Goal: Task Accomplishment & Management: Use online tool/utility

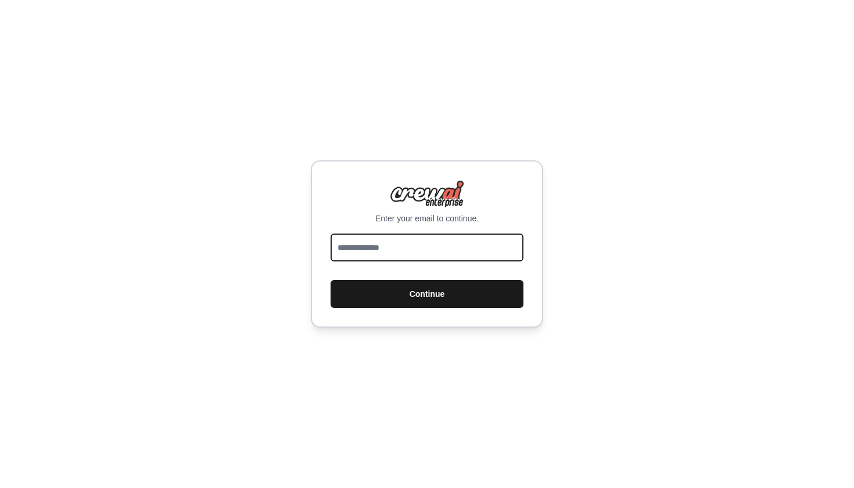
type input "**********"
click at [402, 289] on button "Continue" at bounding box center [427, 294] width 193 height 28
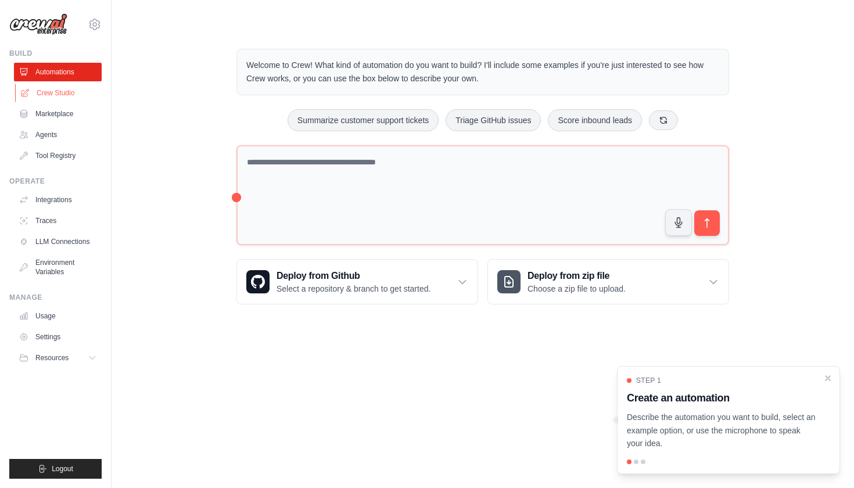
click at [50, 91] on link "Crew Studio" at bounding box center [59, 93] width 88 height 19
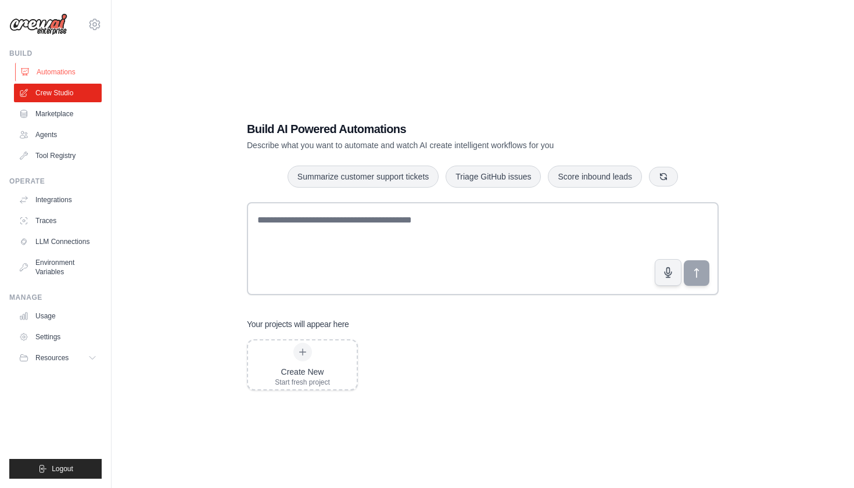
click at [56, 70] on link "Automations" at bounding box center [59, 72] width 88 height 19
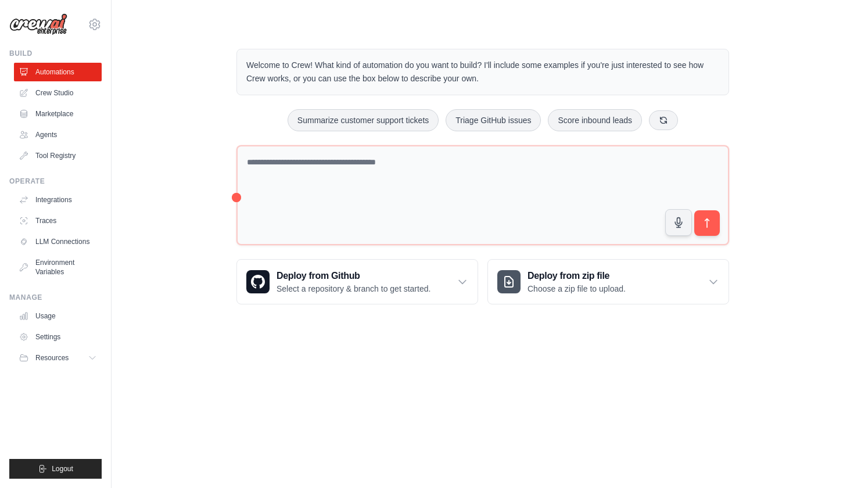
click at [53, 124] on ul "Automations Crew Studio Marketplace Agents Tool Registry" at bounding box center [58, 114] width 88 height 102
click at [52, 137] on link "Agents" at bounding box center [59, 135] width 88 height 19
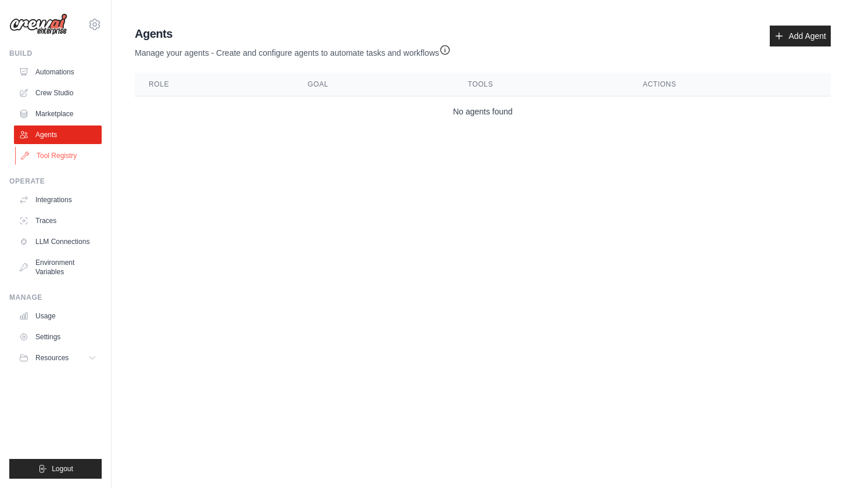
click at [53, 156] on link "Tool Registry" at bounding box center [59, 155] width 88 height 19
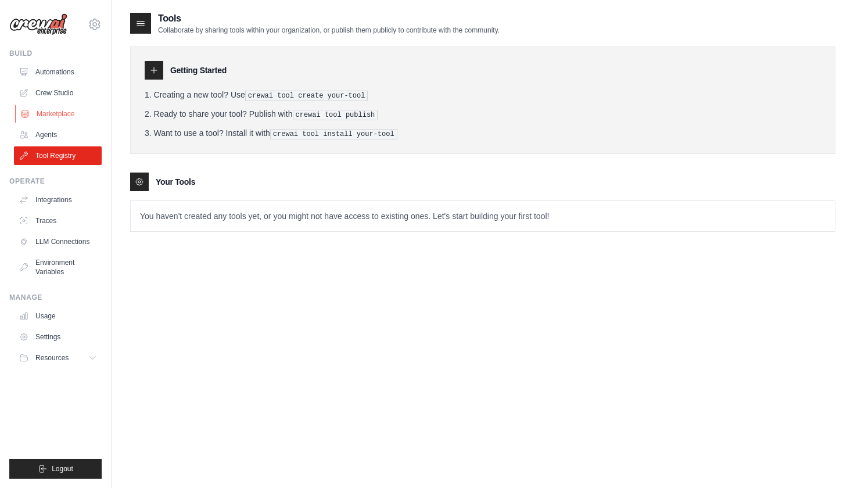
click at [46, 116] on link "Marketplace" at bounding box center [59, 114] width 88 height 19
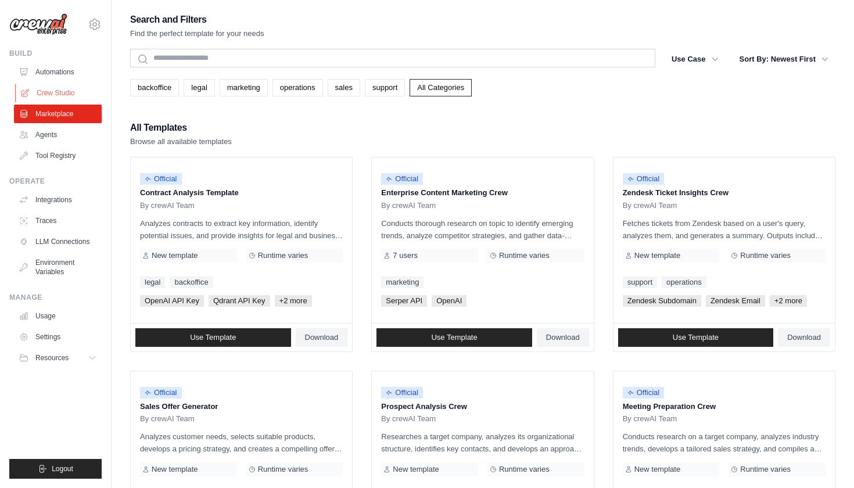
click at [42, 98] on link "Crew Studio" at bounding box center [59, 93] width 88 height 19
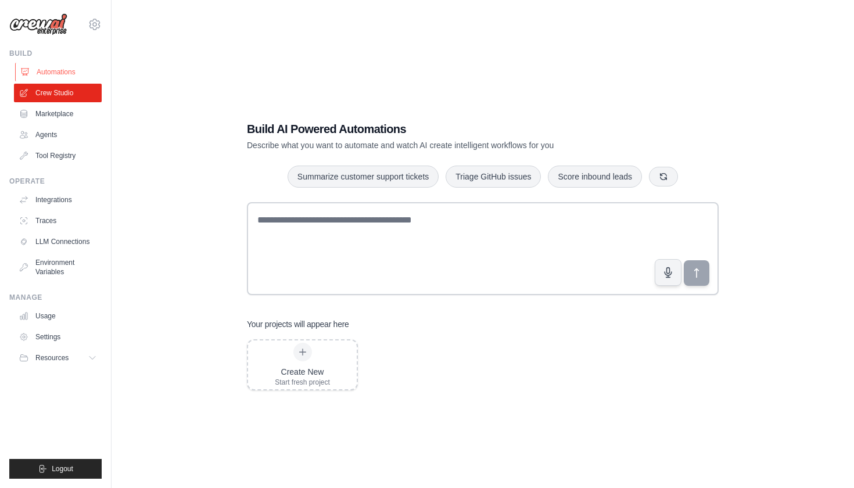
click at [45, 66] on link "Automations" at bounding box center [59, 72] width 88 height 19
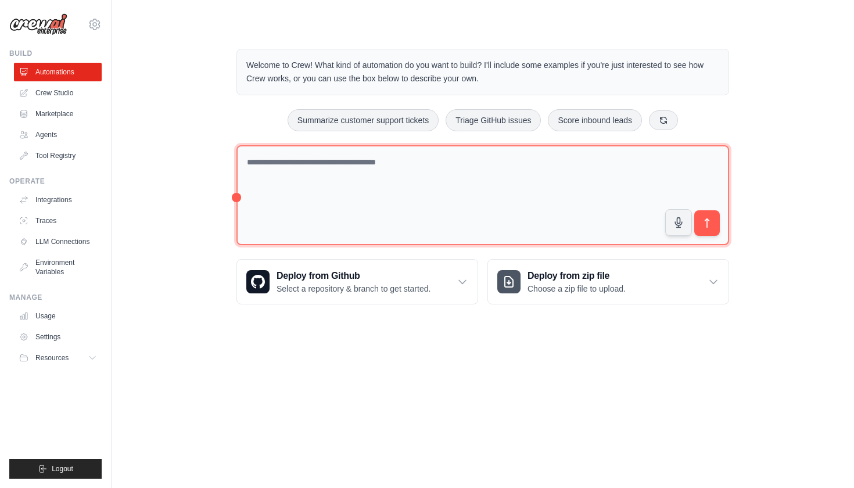
click at [279, 162] on textarea at bounding box center [482, 195] width 493 height 101
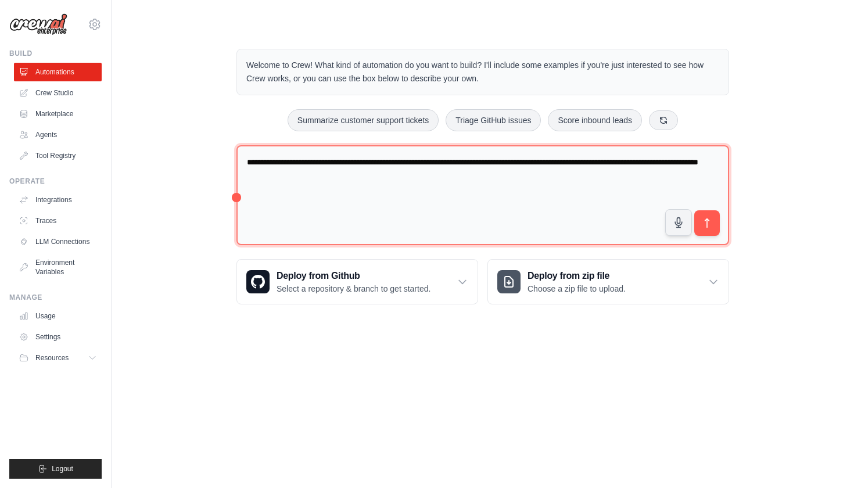
type textarea "**********"
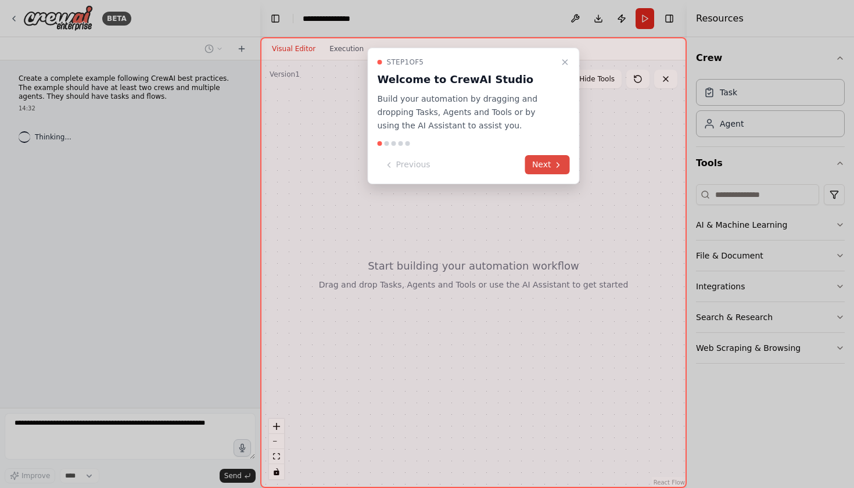
click at [551, 160] on button "Next" at bounding box center [547, 164] width 45 height 19
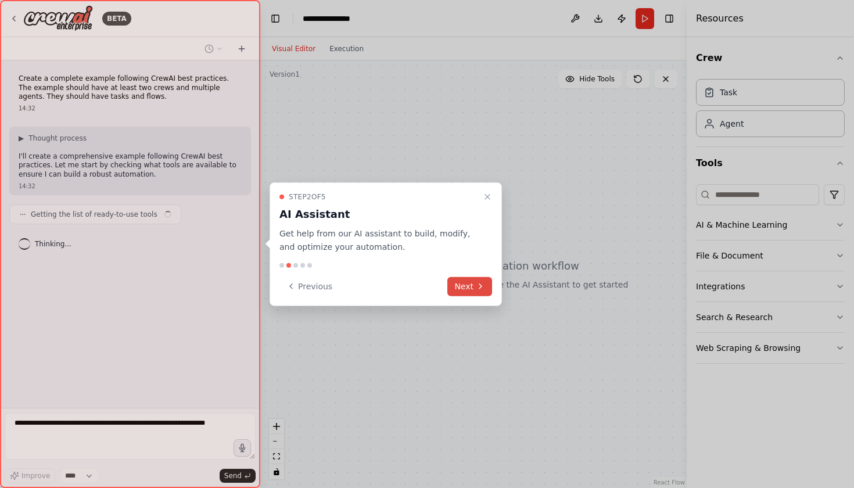
click at [475, 287] on button "Next" at bounding box center [469, 286] width 45 height 19
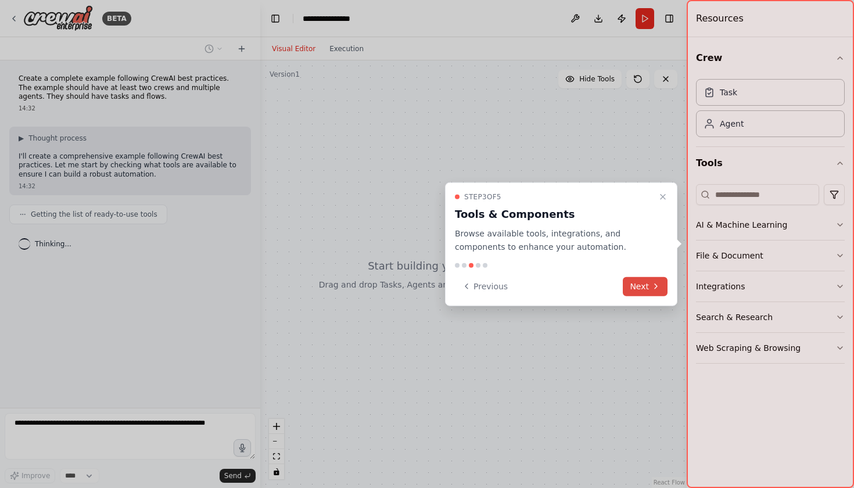
click at [646, 288] on button "Next" at bounding box center [645, 286] width 45 height 19
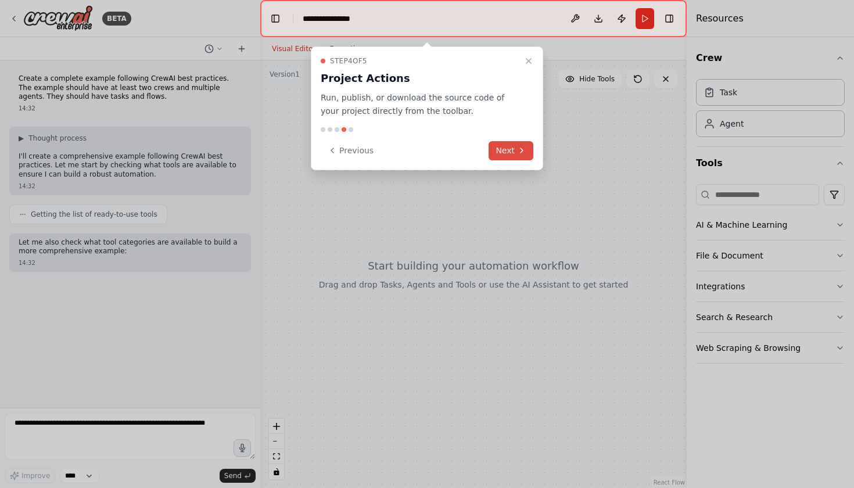
click at [508, 147] on button "Next" at bounding box center [511, 150] width 45 height 19
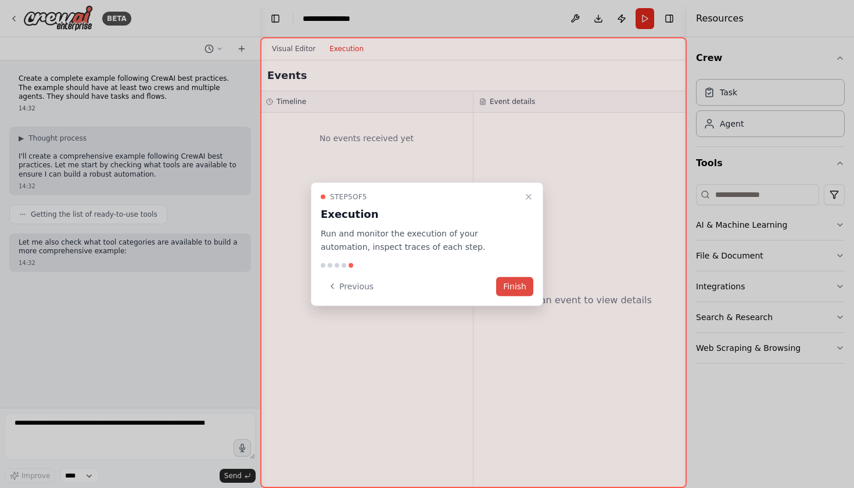
click at [521, 281] on button "Finish" at bounding box center [514, 286] width 37 height 19
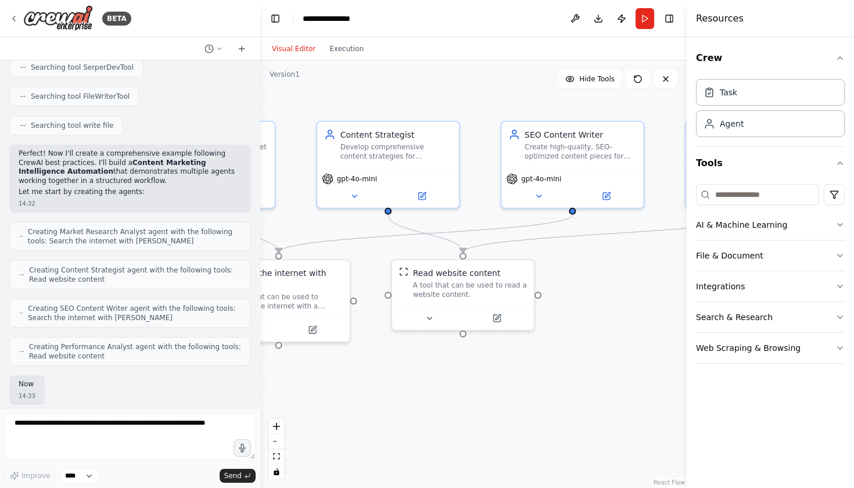
scroll to position [331, 0]
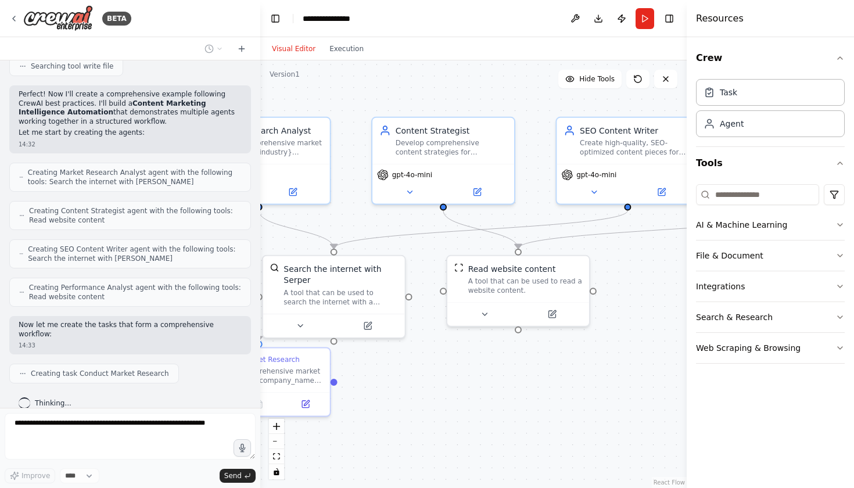
drag, startPoint x: 475, startPoint y: 108, endPoint x: 341, endPoint y: 104, distance: 133.7
click at [341, 104] on div ".deletable-edge-delete-btn { width: 20px; height: 20px; border: 0px solid #ffff…" at bounding box center [473, 274] width 427 height 428
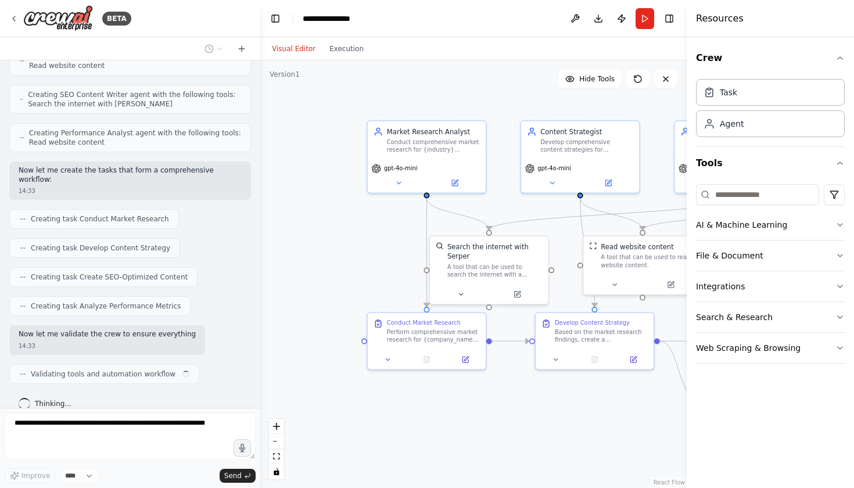
scroll to position [494, 0]
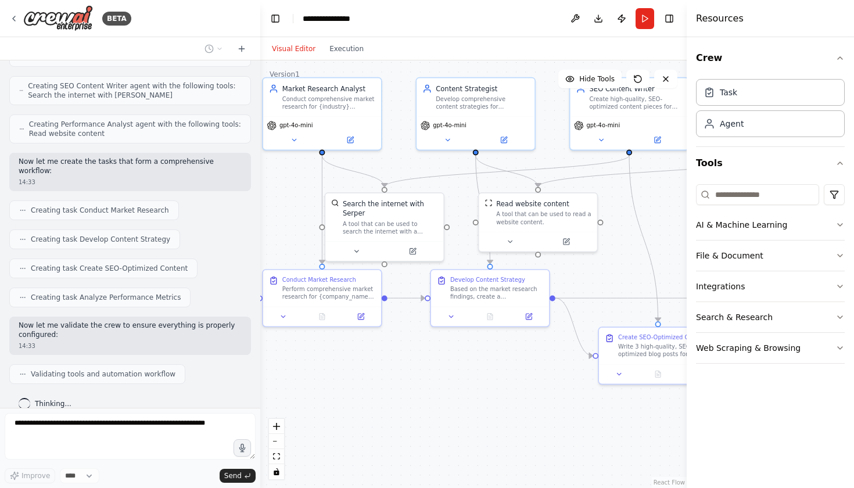
drag, startPoint x: 379, startPoint y: 408, endPoint x: 410, endPoint y: 350, distance: 65.5
click at [410, 350] on div ".deletable-edge-delete-btn { width: 20px; height: 20px; border: 0px solid #ffff…" at bounding box center [473, 274] width 427 height 428
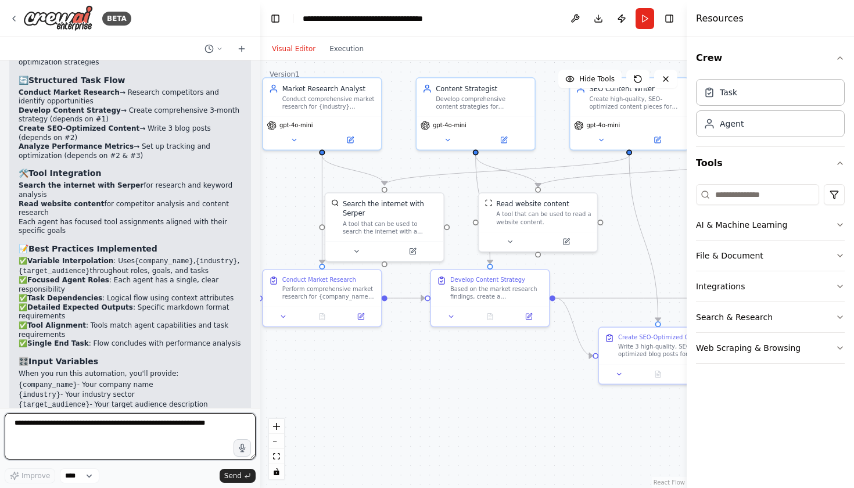
scroll to position [1049, 0]
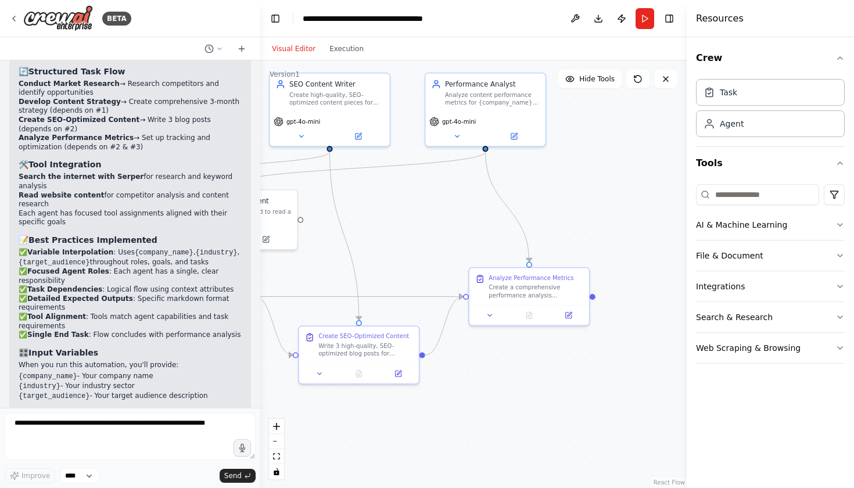
drag, startPoint x: 507, startPoint y: 357, endPoint x: 205, endPoint y: 356, distance: 302.2
click at [205, 356] on div "BETA Create a complete example following CrewAI best practices. The example sho…" at bounding box center [427, 244] width 854 height 488
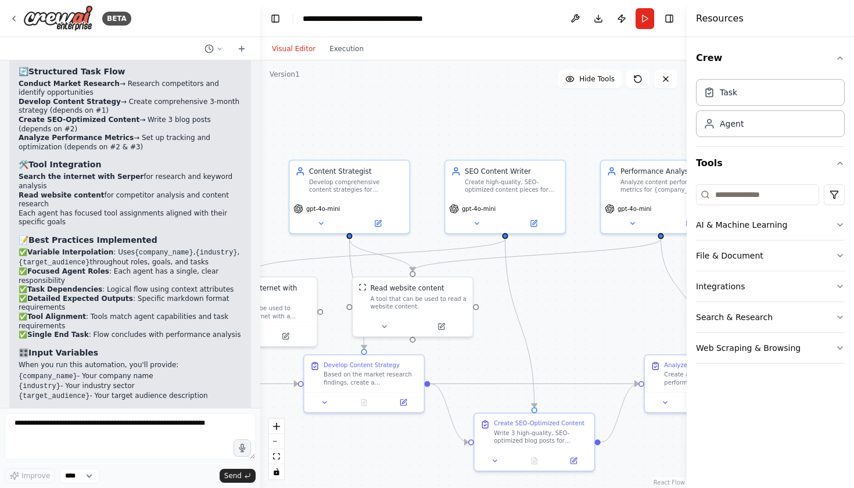
drag, startPoint x: 377, startPoint y: 213, endPoint x: 553, endPoint y: 300, distance: 195.9
click at [553, 300] on div ".deletable-edge-delete-btn { width: 20px; height: 20px; border: 0px solid #ffff…" at bounding box center [473, 274] width 427 height 428
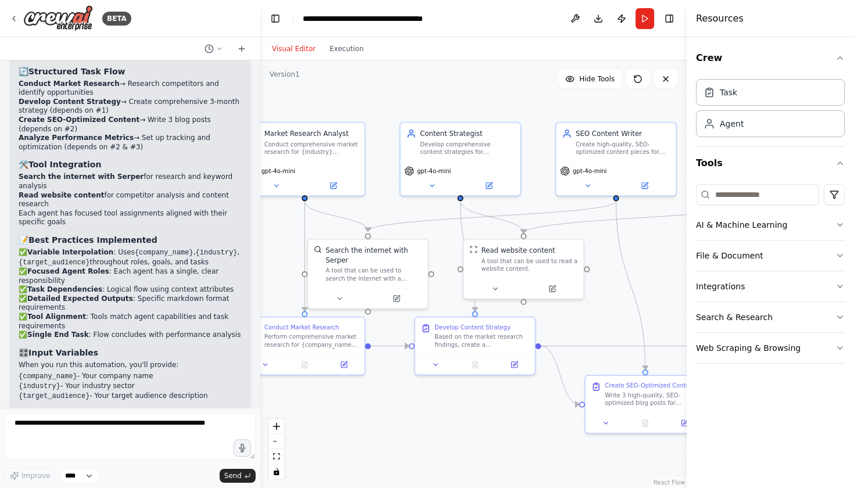
drag, startPoint x: 535, startPoint y: 303, endPoint x: 646, endPoint y: 265, distance: 117.8
click at [646, 265] on div ".deletable-edge-delete-btn { width: 20px; height: 20px; border: 0px solid #ffff…" at bounding box center [473, 274] width 427 height 428
click at [423, 250] on div "Search the internet with Serper A tool that can be used to search the internet …" at bounding box center [369, 262] width 120 height 49
click at [343, 296] on icon at bounding box center [340, 297] width 8 height 8
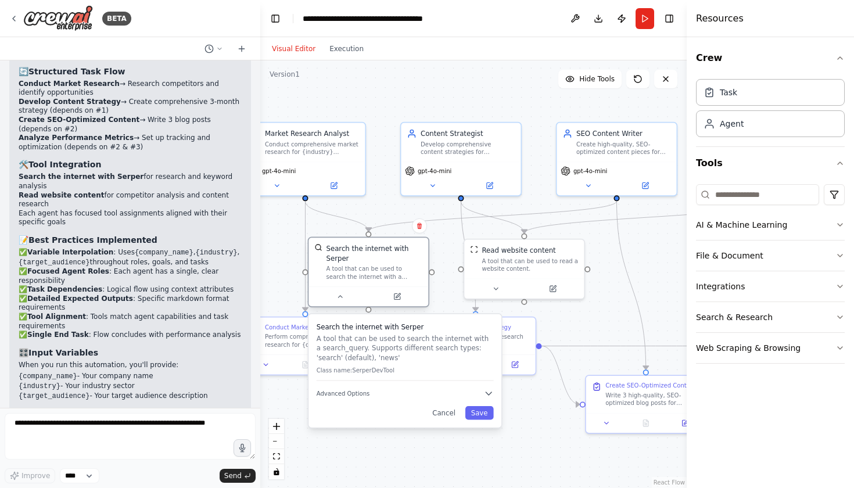
click at [325, 275] on div "Search the internet with Serper A tool that can be used to search the internet …" at bounding box center [368, 261] width 108 height 37
click at [493, 289] on button at bounding box center [495, 287] width 55 height 12
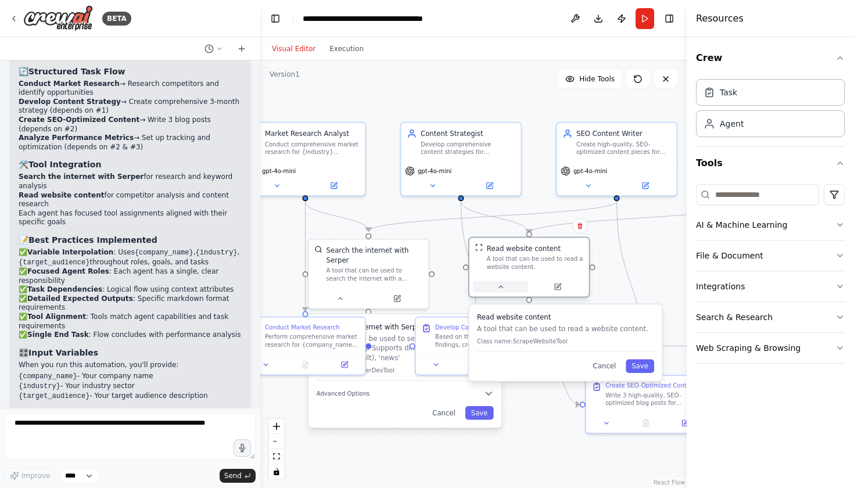
click at [493, 289] on button at bounding box center [500, 287] width 55 height 12
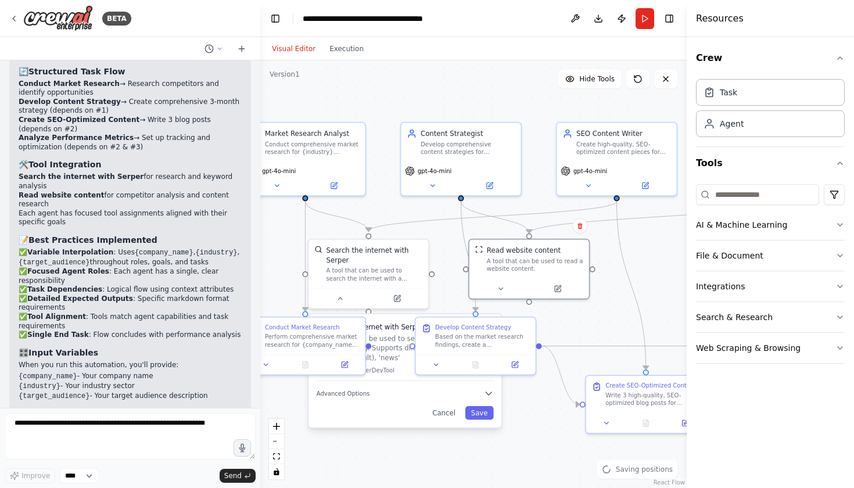
click at [648, 251] on div ".deletable-edge-delete-btn { width: 20px; height: 20px; border: 0px solid #ffff…" at bounding box center [473, 274] width 427 height 428
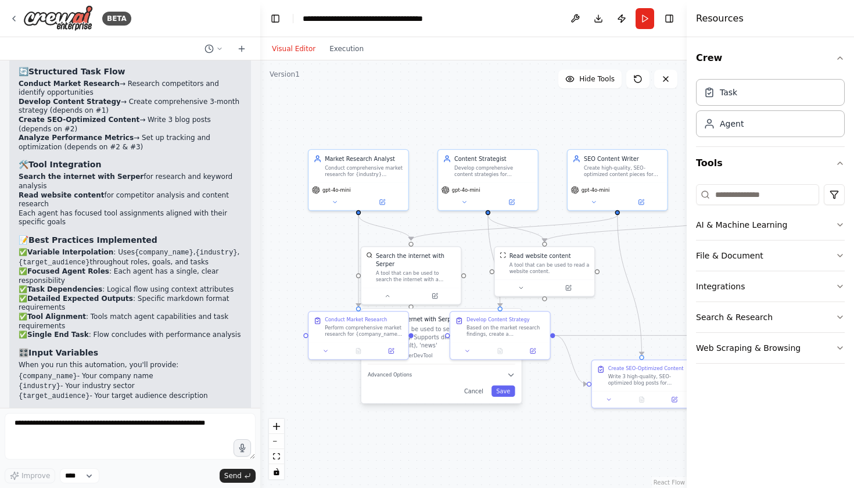
click at [540, 425] on div ".deletable-edge-delete-btn { width: 20px; height: 20px; border: 0px solid #ffff…" at bounding box center [473, 274] width 427 height 428
click at [474, 395] on button "Cancel" at bounding box center [478, 391] width 29 height 12
click at [324, 350] on icon at bounding box center [325, 349] width 6 height 6
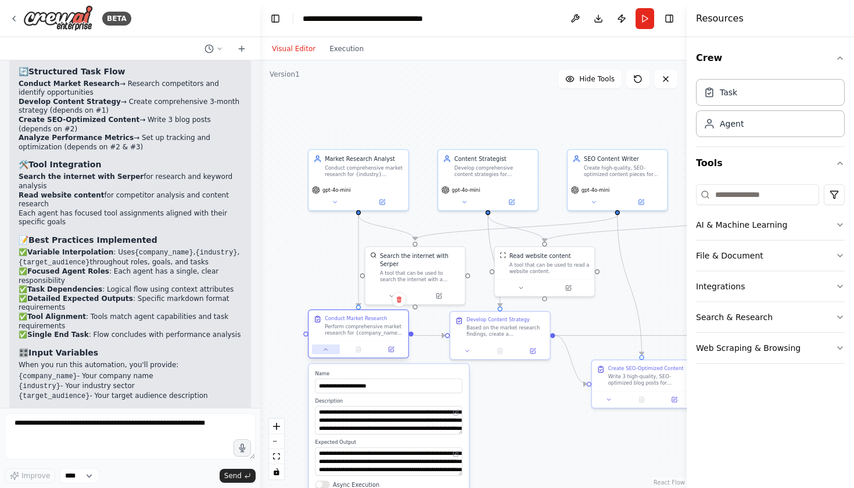
click at [324, 350] on icon at bounding box center [325, 349] width 6 height 6
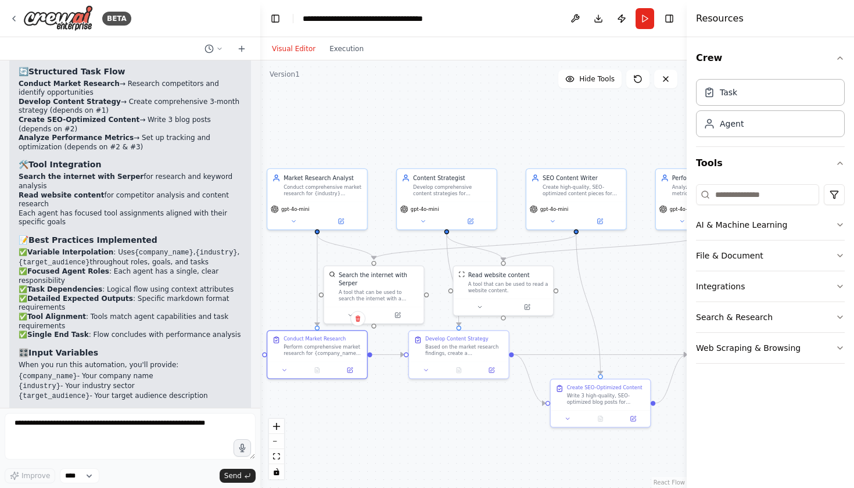
drag, startPoint x: 485, startPoint y: 407, endPoint x: 443, endPoint y: 427, distance: 45.7
click at [443, 427] on div ".deletable-edge-delete-btn { width: 20px; height: 20px; border: 0px solid #ffff…" at bounding box center [473, 274] width 427 height 428
click at [138, 428] on textarea at bounding box center [130, 436] width 251 height 46
type textarea "**********"
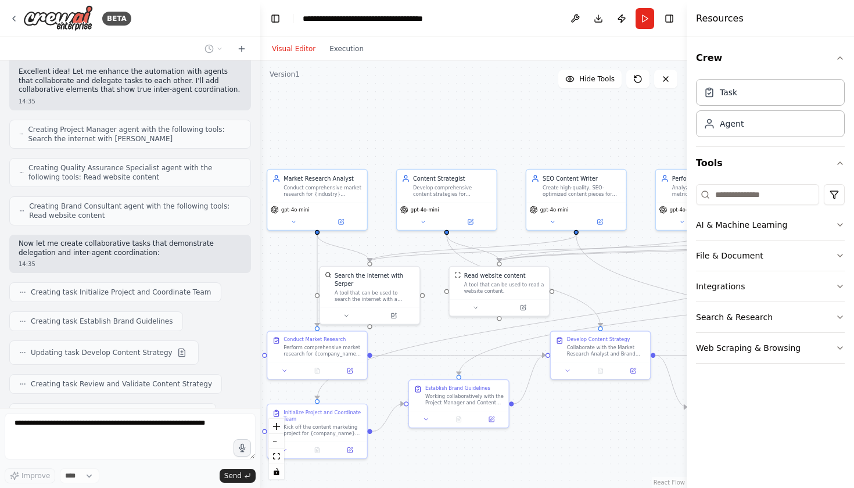
scroll to position [1549, 0]
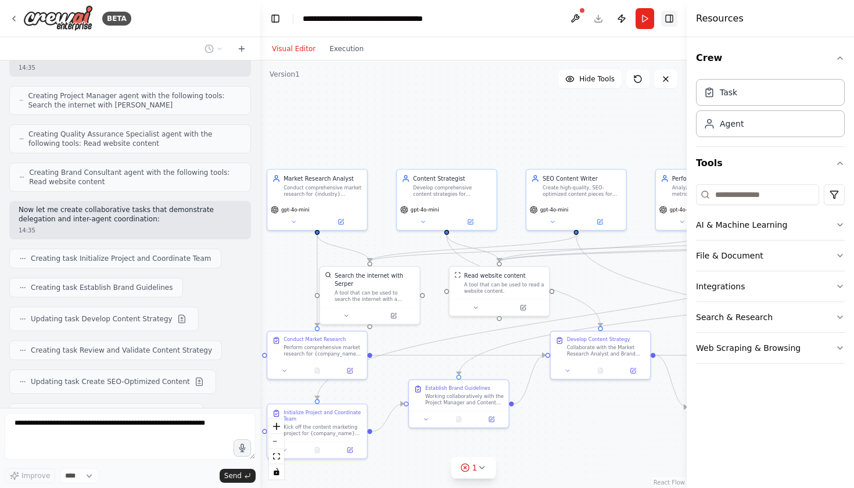
click at [672, 14] on button "Toggle Right Sidebar" at bounding box center [669, 18] width 16 height 16
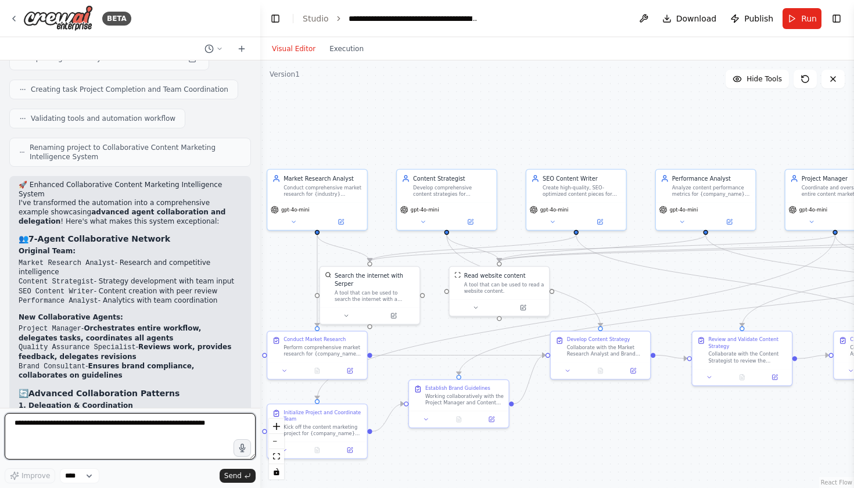
scroll to position [1936, 0]
click at [135, 420] on textarea at bounding box center [130, 436] width 251 height 46
type textarea "**********"
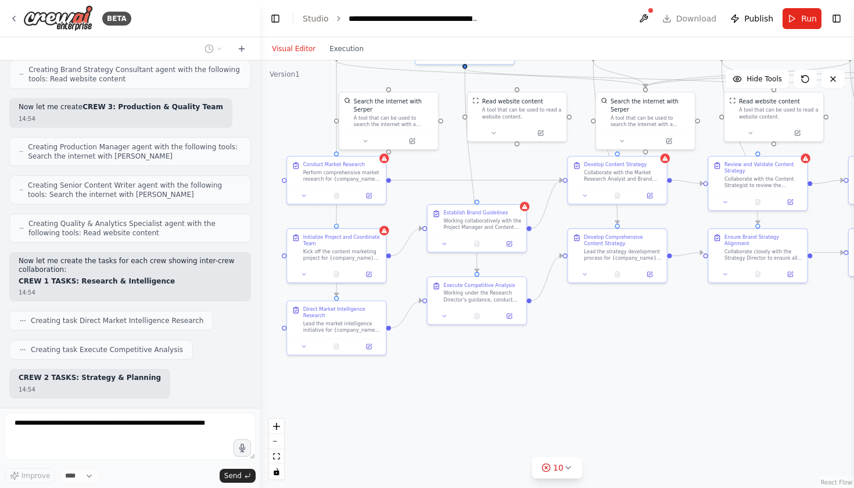
scroll to position [3693, 0]
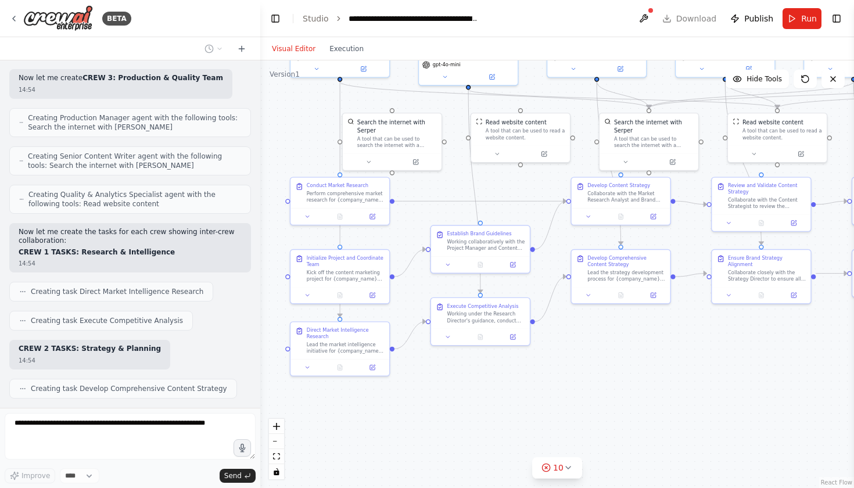
drag, startPoint x: 477, startPoint y: 353, endPoint x: 499, endPoint y: 199, distance: 155.5
click at [499, 199] on div ".deletable-edge-delete-btn { width: 20px; height: 20px; border: 0px solid #ffff…" at bounding box center [557, 274] width 594 height 428
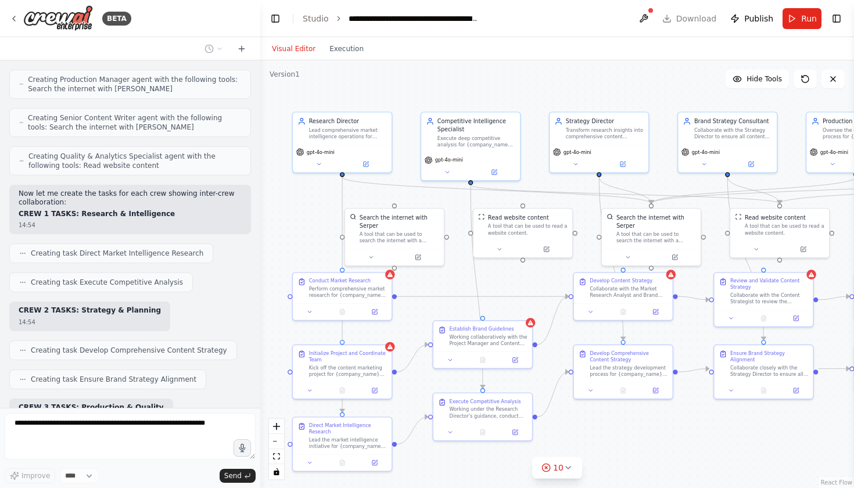
drag, startPoint x: 452, startPoint y: 173, endPoint x: 454, endPoint y: 268, distance: 95.3
click at [454, 268] on div ".deletable-edge-delete-btn { width: 20px; height: 20px; border: 0px solid #ffff…" at bounding box center [557, 274] width 594 height 428
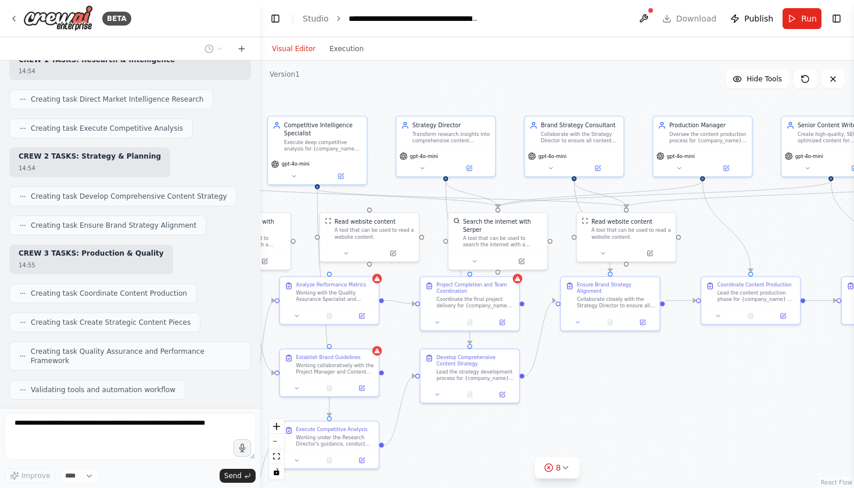
scroll to position [3915, 0]
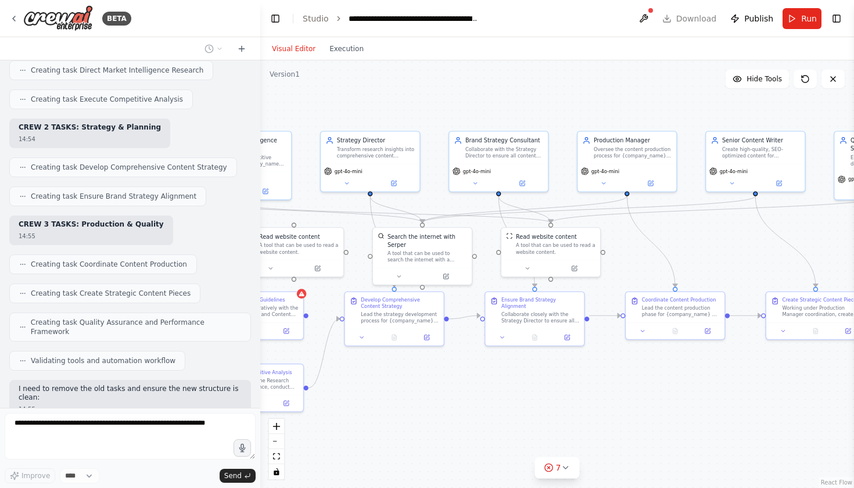
drag, startPoint x: 551, startPoint y: 99, endPoint x: 322, endPoint y: 119, distance: 229.7
click at [322, 119] on div ".deletable-edge-delete-btn { width: 20px; height: 20px; border: 0px solid #ffff…" at bounding box center [557, 274] width 594 height 428
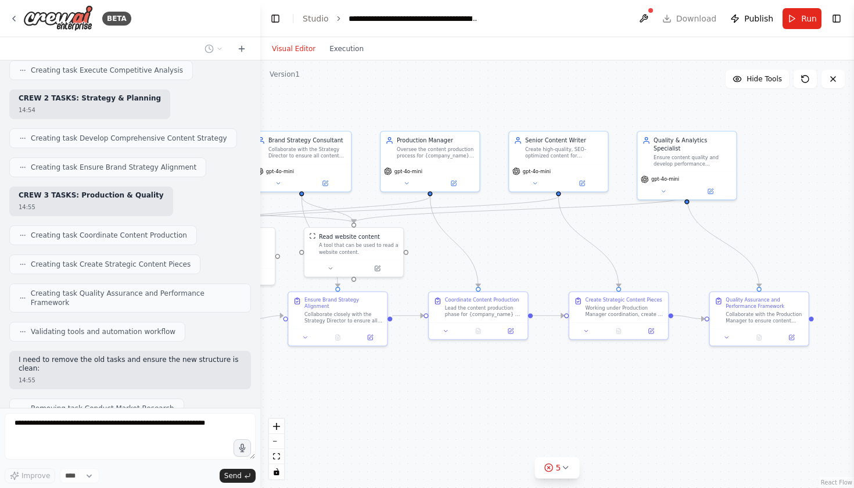
scroll to position [3973, 0]
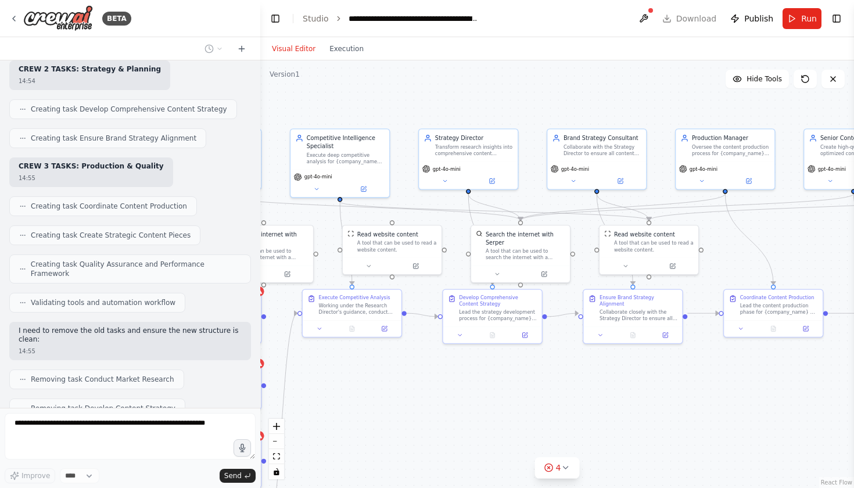
drag, startPoint x: 691, startPoint y: 243, endPoint x: 789, endPoint y: 241, distance: 98.2
click at [789, 241] on div ".deletable-edge-delete-btn { width: 20px; height: 20px; border: 0px solid #ffff…" at bounding box center [557, 274] width 594 height 428
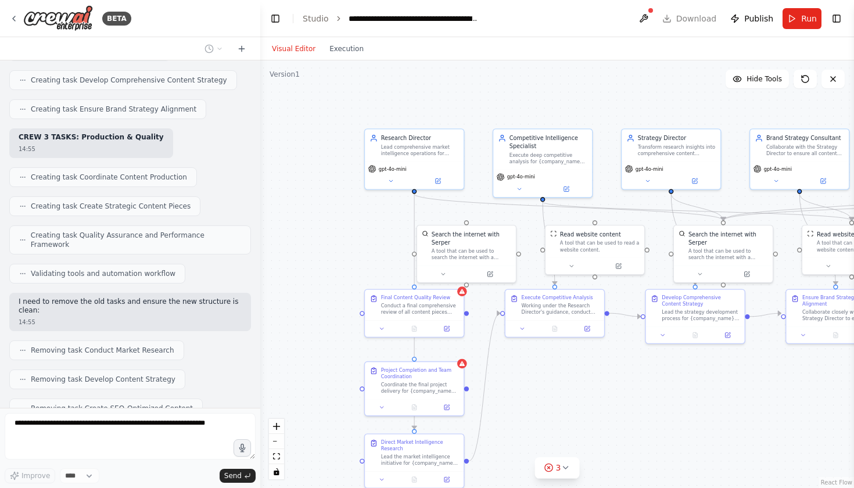
drag, startPoint x: 528, startPoint y: 362, endPoint x: 730, endPoint y: 362, distance: 202.8
click at [730, 362] on div ".deletable-edge-delete-btn { width: 20px; height: 20px; border: 0px solid #ffff…" at bounding box center [557, 274] width 594 height 428
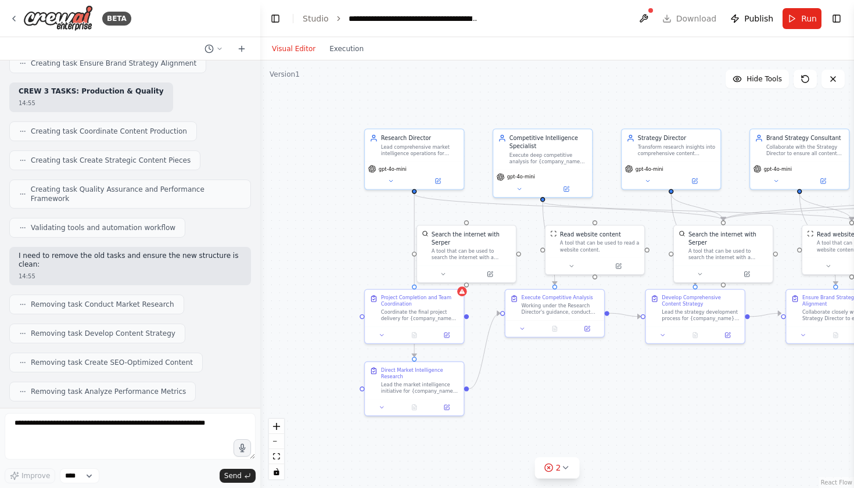
scroll to position [4048, 0]
